Goal: Transaction & Acquisition: Obtain resource

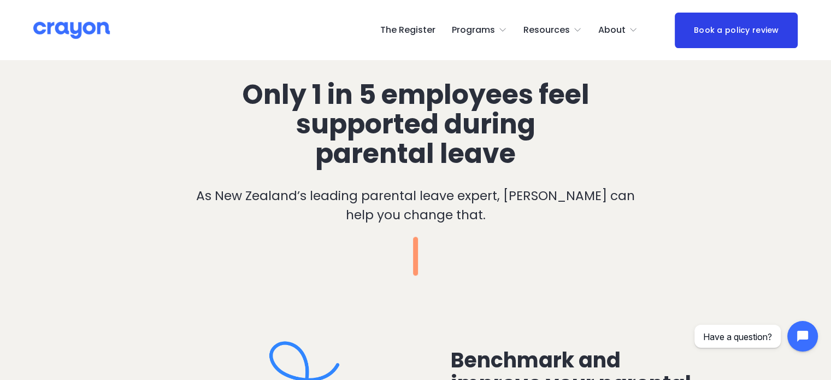
scroll to position [710, 0]
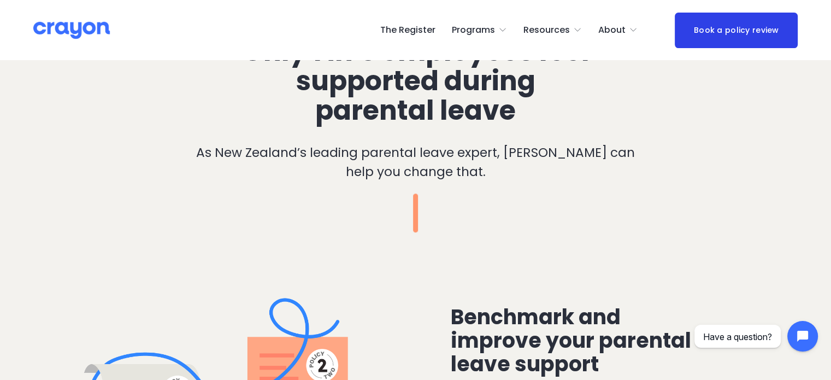
click at [0, 0] on span "Parent Hub" at bounding box center [0, 0] width 0 height 0
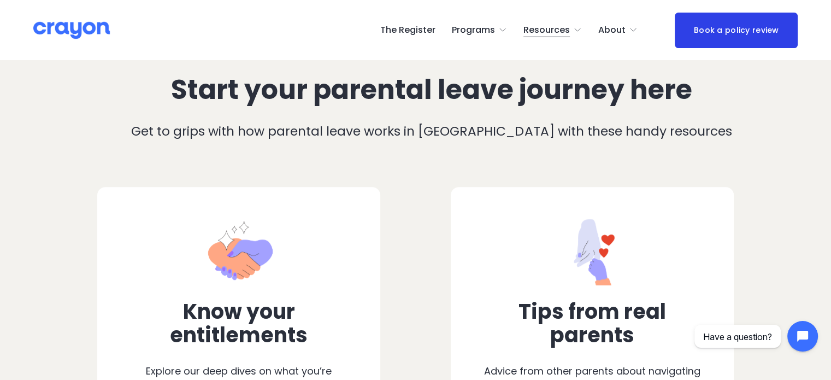
scroll to position [437, 0]
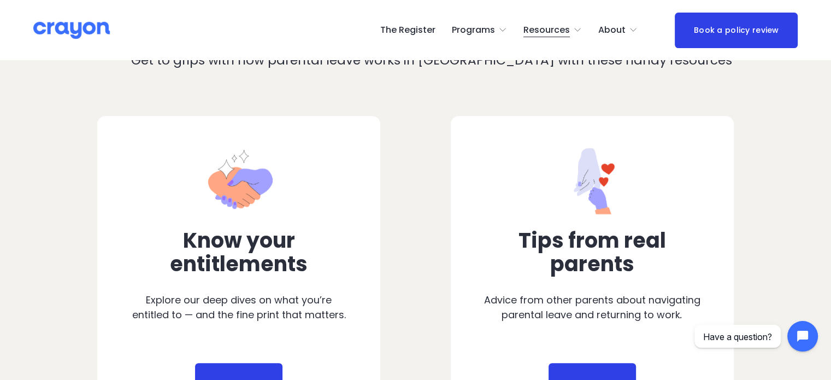
click at [0, 0] on span "Employer hub" at bounding box center [0, 0] width 0 height 0
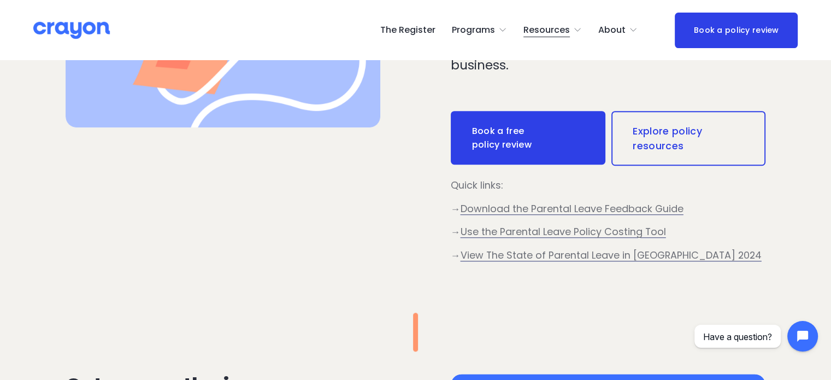
scroll to position [546, 0]
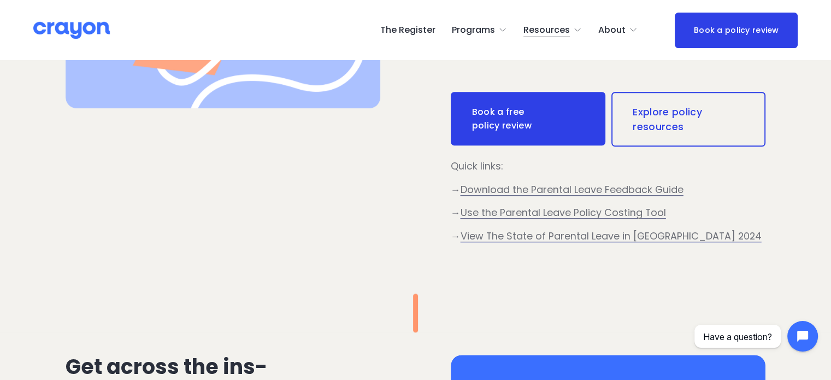
click at [560, 194] on span "Download the Parental Leave Feedback Guide" at bounding box center [571, 189] width 223 height 14
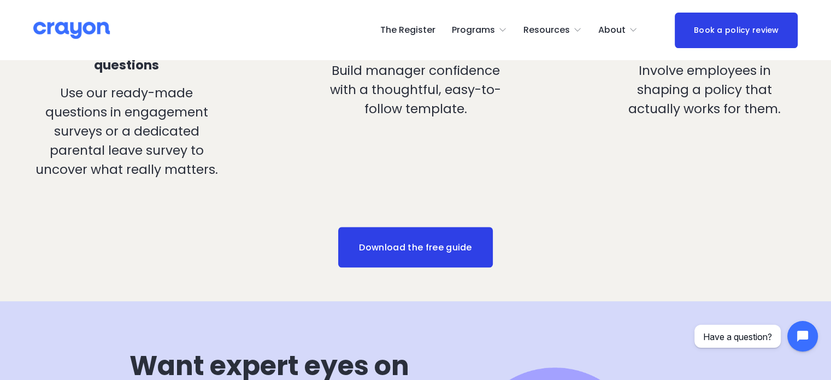
scroll to position [1038, 0]
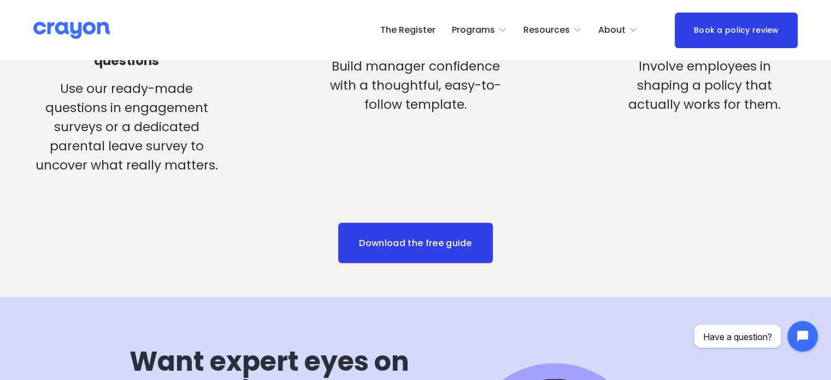
click at [402, 253] on link "Download the free guide" at bounding box center [415, 242] width 155 height 40
click at [0, 0] on span "Employer hub" at bounding box center [0, 0] width 0 height 0
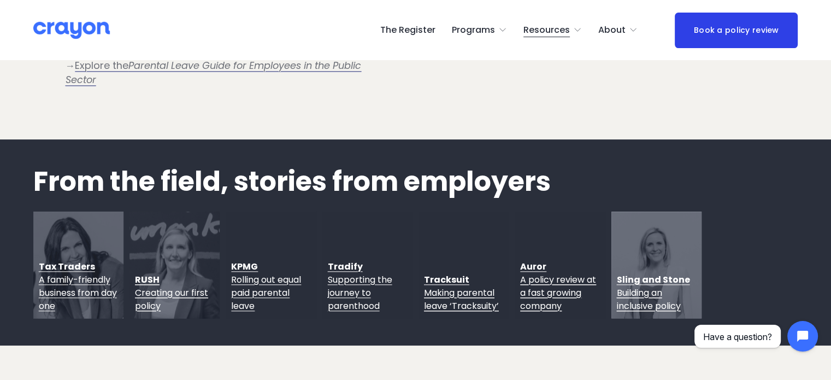
scroll to position [1201, 0]
